Goal: Find specific page/section: Locate a particular part of the current website

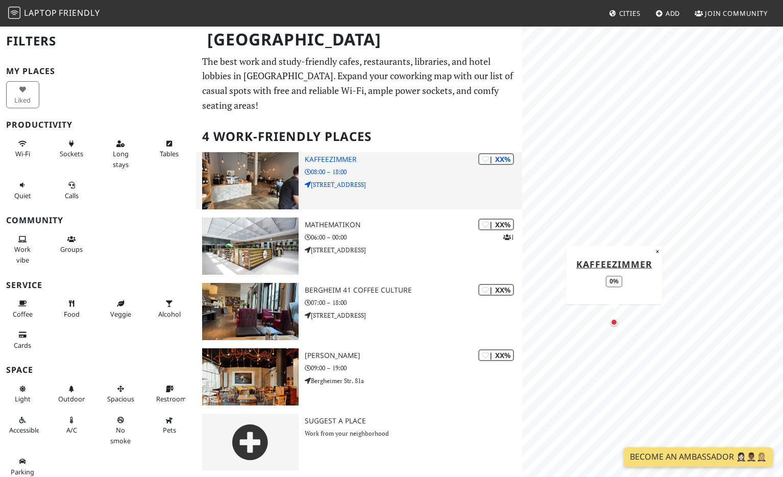
click at [287, 178] on img at bounding box center [250, 180] width 97 height 57
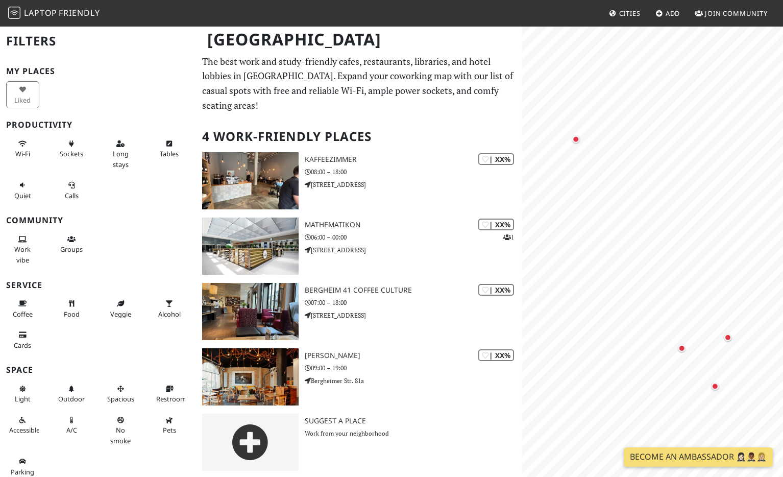
scroll to position [2, 0]
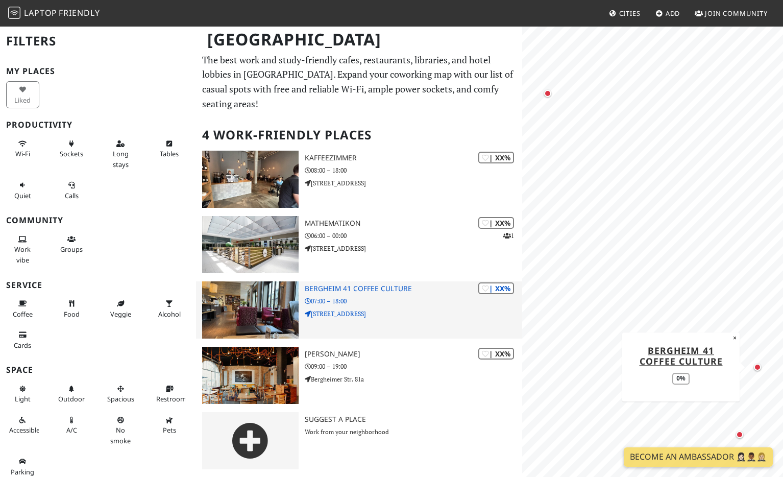
click at [363, 291] on h3 "Bergheim 41 coffee culture" at bounding box center [414, 288] width 218 height 9
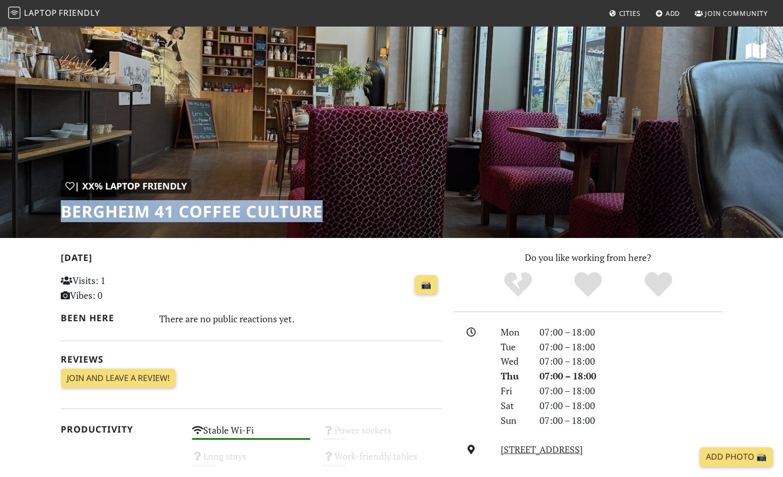
drag, startPoint x: 65, startPoint y: 211, endPoint x: 323, endPoint y: 221, distance: 258.6
click at [323, 221] on h1 "Bergheim 41 coffee culture" at bounding box center [192, 211] width 262 height 19
